Goal: Go to known website

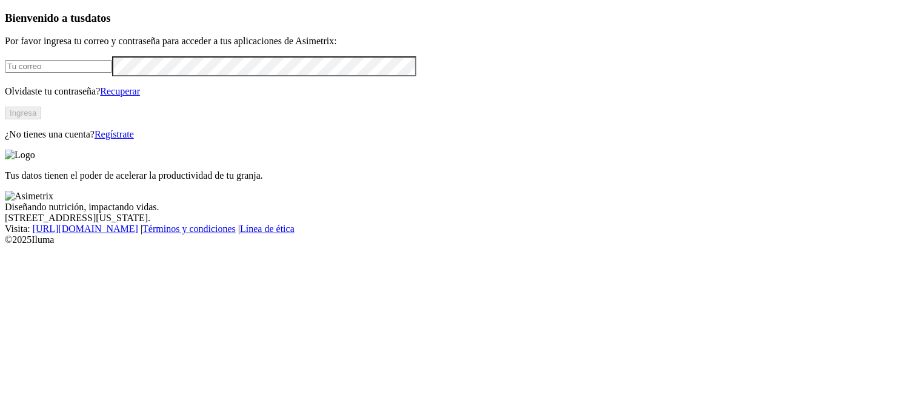
type input "laura.clavijo@contegral.co"
click at [41, 119] on button "Ingresa" at bounding box center [23, 113] width 36 height 13
